Goal: Download file/media

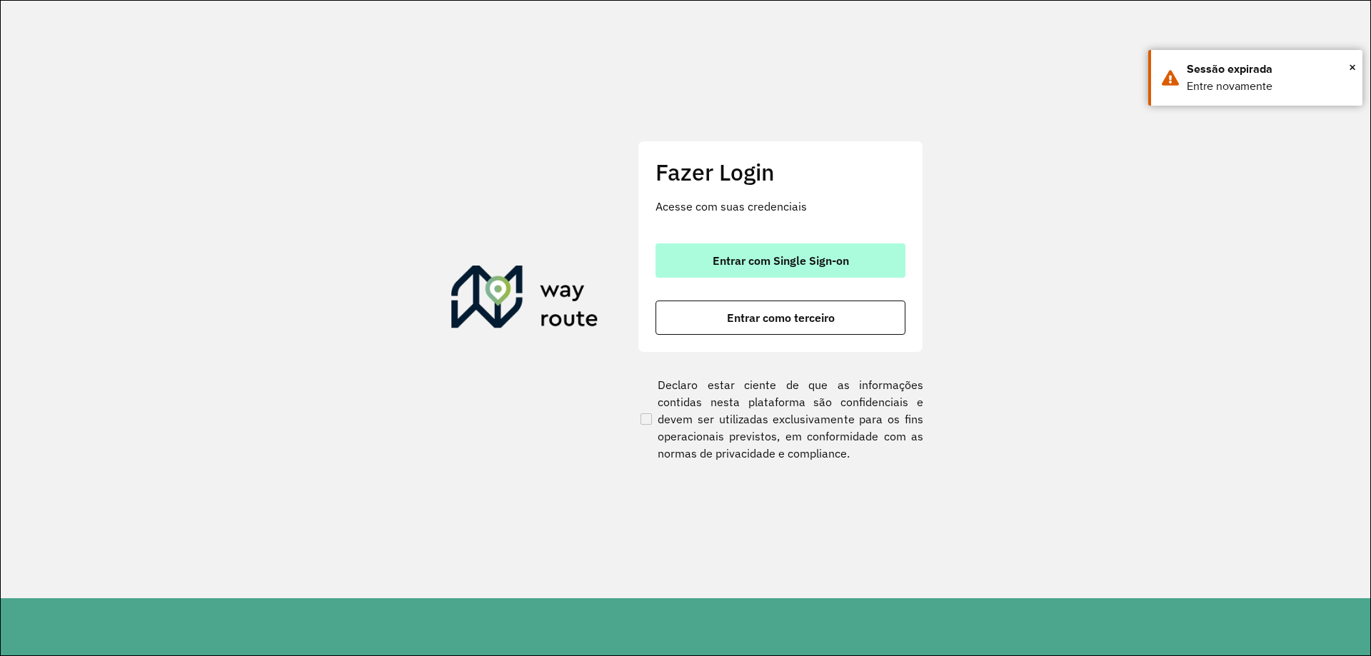
click at [815, 243] on button "Entrar com Single Sign-on" at bounding box center [780, 260] width 250 height 34
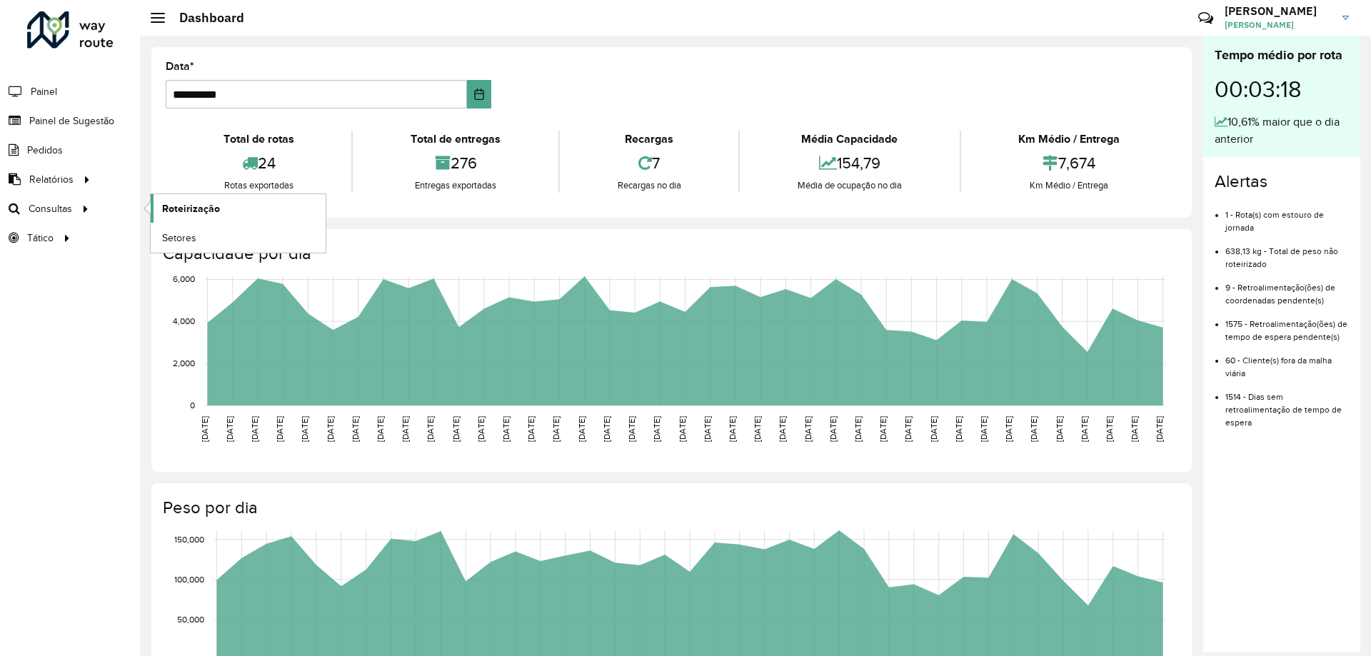
click at [188, 199] on link "Roteirização" at bounding box center [238, 208] width 175 height 29
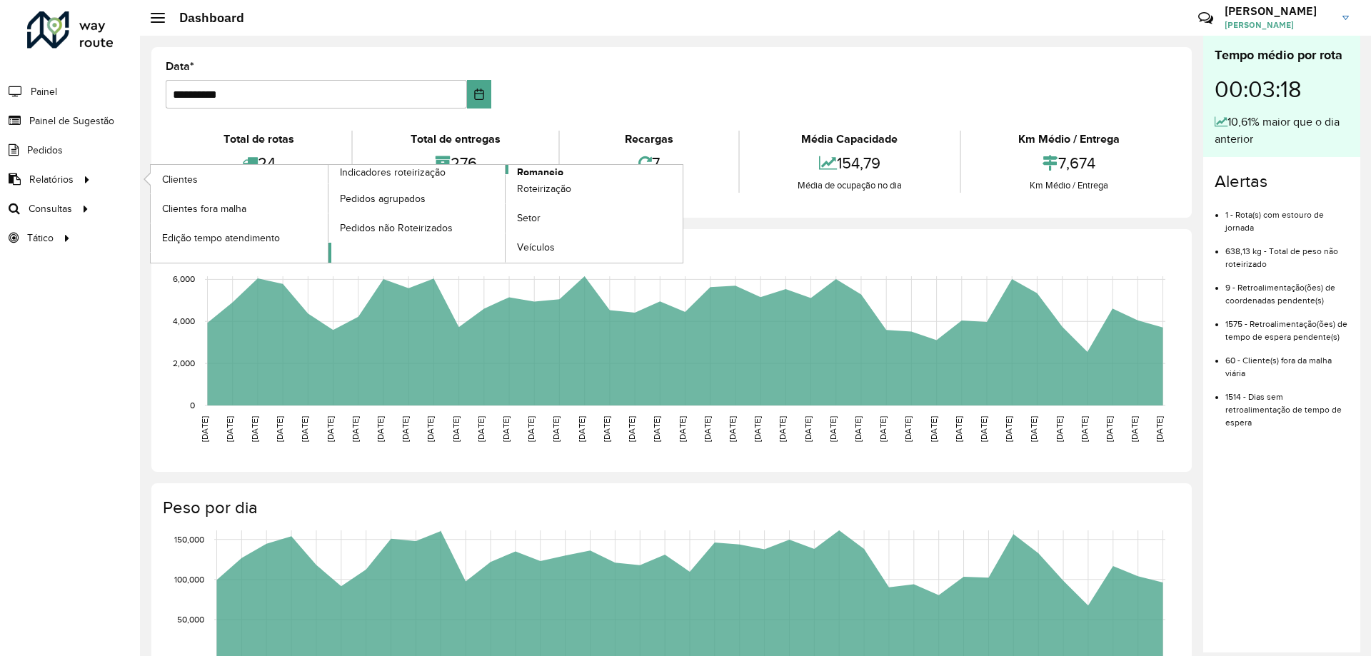
click at [532, 169] on span "Romaneio" at bounding box center [540, 172] width 46 height 15
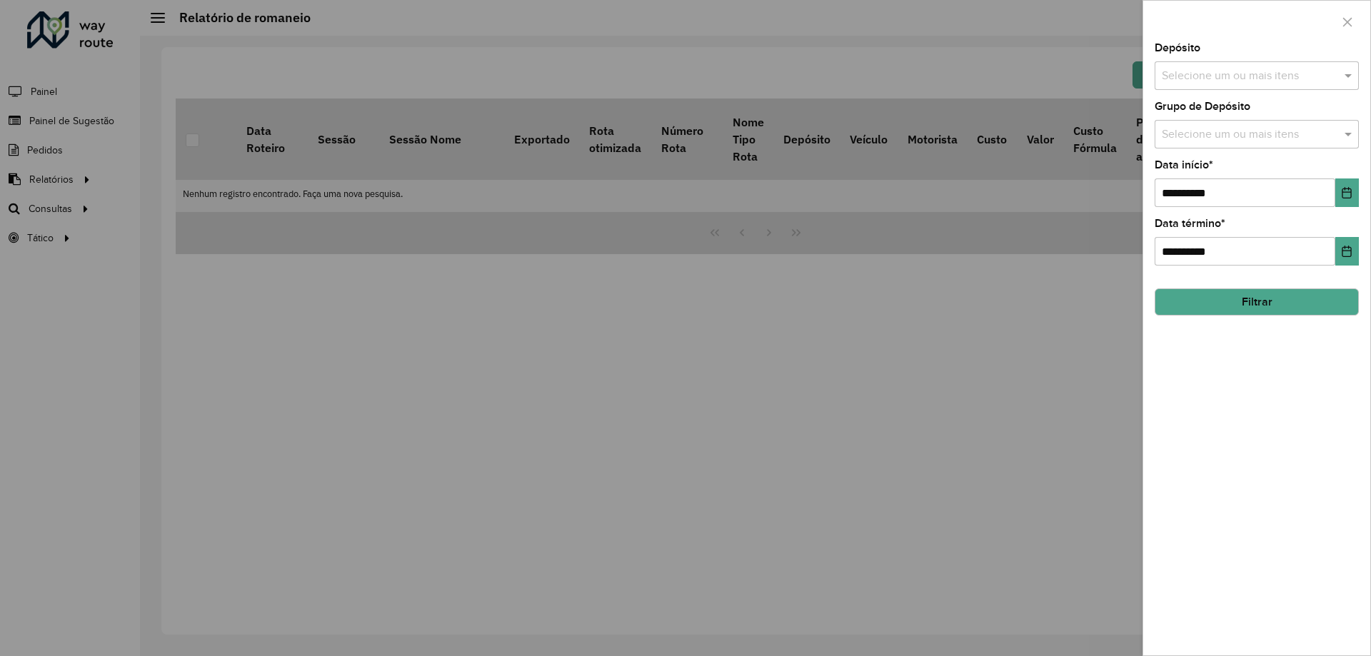
click at [1237, 84] on input "text" at bounding box center [1249, 76] width 183 height 17
click at [1206, 144] on div "CDD Cascavel" at bounding box center [1256, 147] width 203 height 24
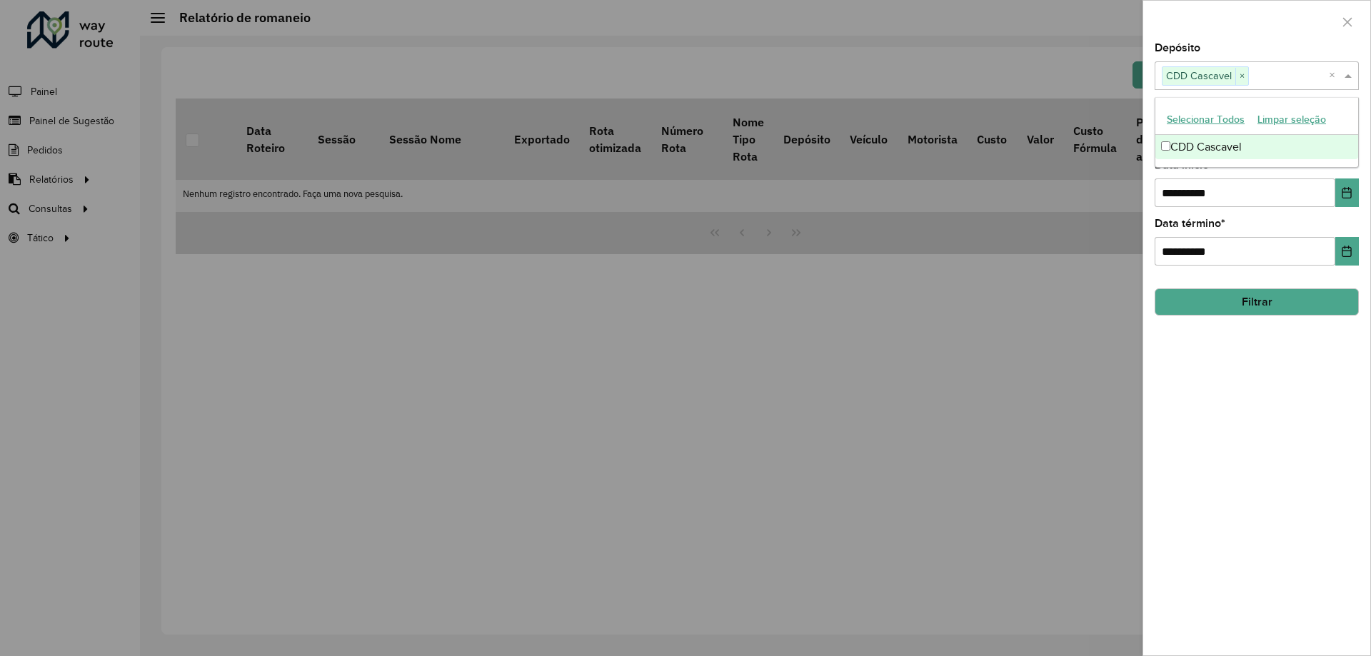
click at [1237, 297] on button "Filtrar" at bounding box center [1257, 301] width 204 height 27
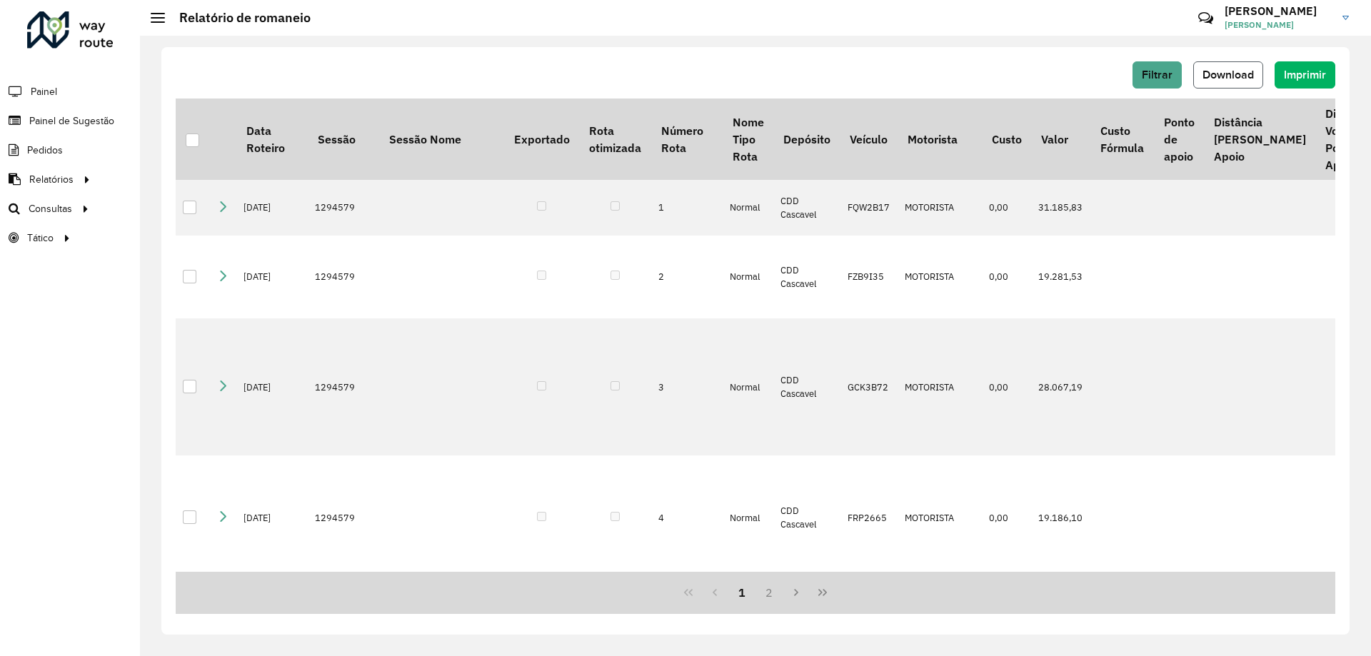
click at [1240, 74] on span "Download" at bounding box center [1227, 75] width 51 height 12
